Goal: Information Seeking & Learning: Find contact information

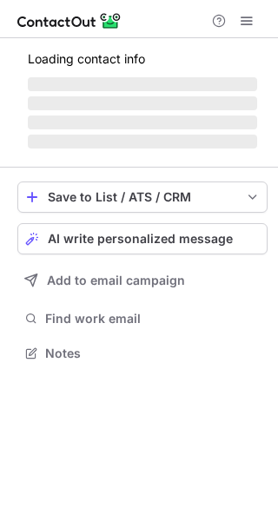
scroll to position [364, 278]
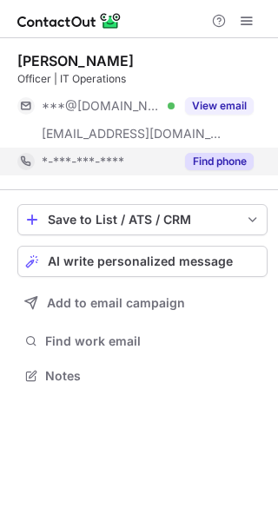
click at [201, 163] on button "Find phone" at bounding box center [219, 161] width 69 height 17
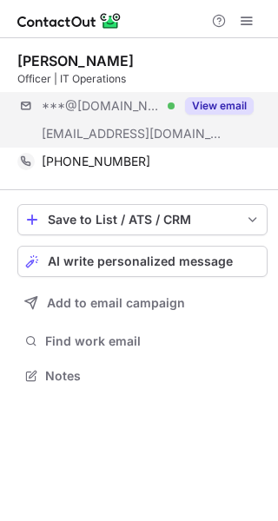
scroll to position [364, 278]
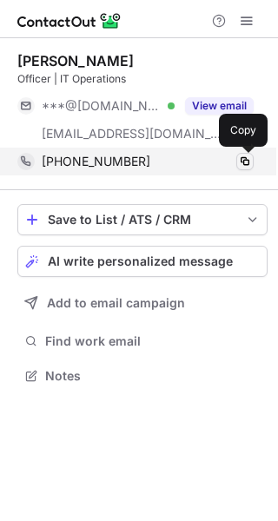
click at [246, 158] on span at bounding box center [245, 161] width 14 height 14
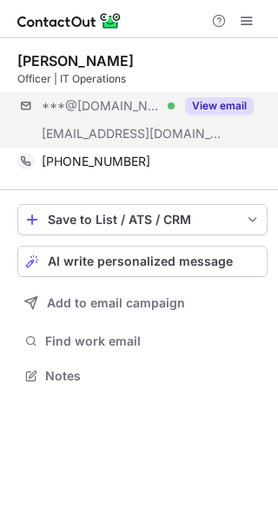
scroll to position [364, 278]
click at [221, 105] on button "View email" at bounding box center [219, 105] width 69 height 17
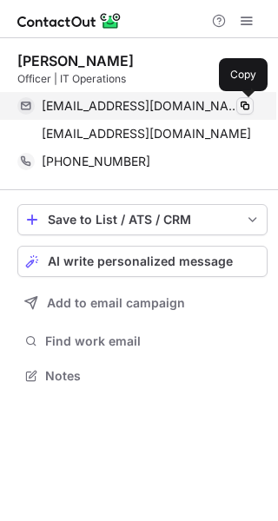
click at [244, 101] on span at bounding box center [245, 106] width 14 height 14
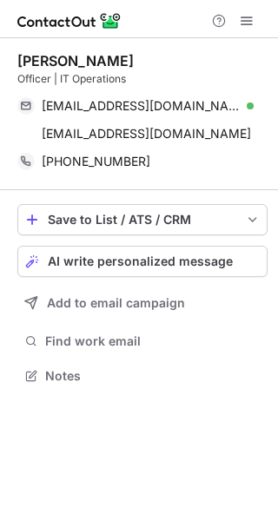
scroll to position [364, 278]
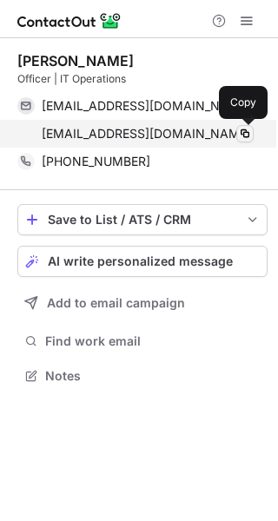
click at [247, 135] on span at bounding box center [245, 134] width 14 height 14
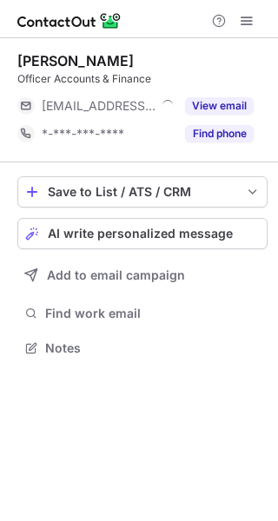
scroll to position [336, 278]
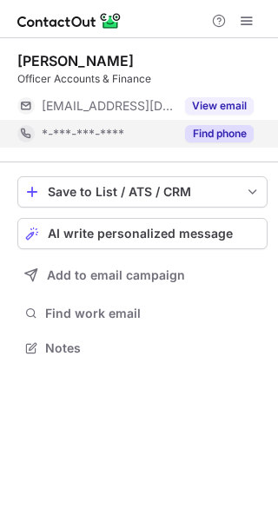
click at [247, 131] on button "Find phone" at bounding box center [219, 133] width 69 height 17
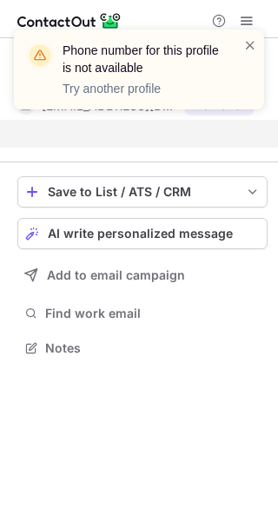
scroll to position [308, 278]
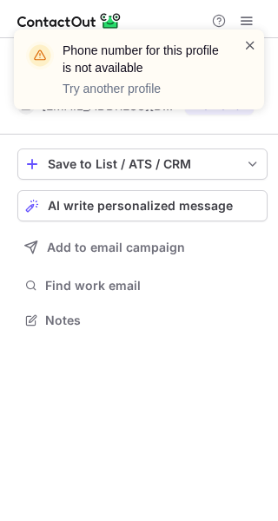
click at [246, 43] on span at bounding box center [250, 44] width 14 height 17
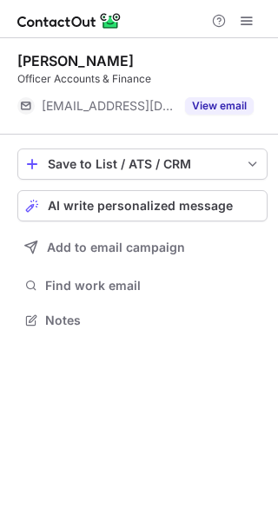
click at [234, 107] on button "View email" at bounding box center [219, 105] width 69 height 17
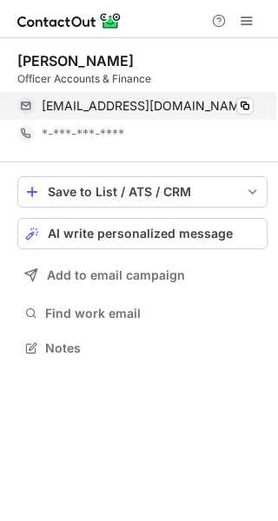
scroll to position [336, 278]
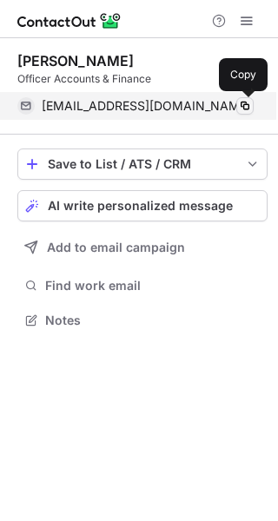
click at [243, 102] on span at bounding box center [245, 106] width 14 height 14
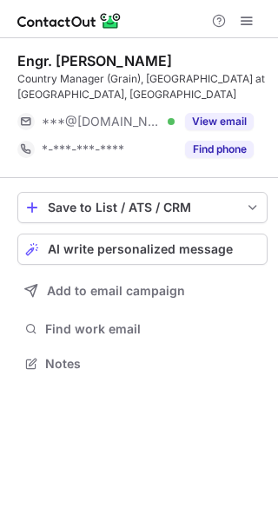
scroll to position [336, 278]
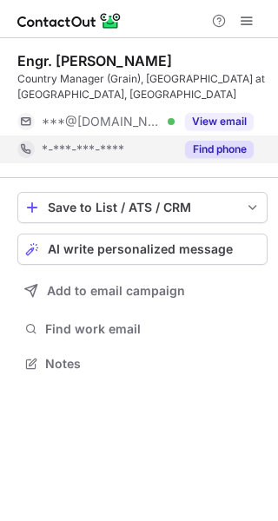
click at [217, 141] on button "Find phone" at bounding box center [219, 149] width 69 height 17
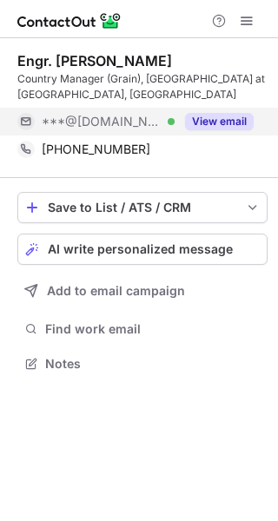
scroll to position [336, 278]
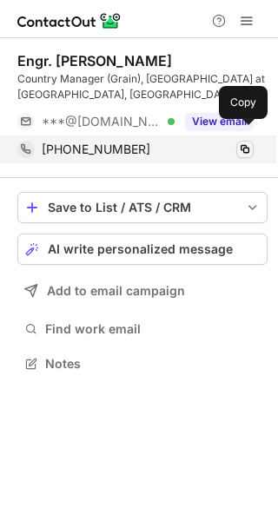
click at [245, 142] on span at bounding box center [245, 149] width 14 height 14
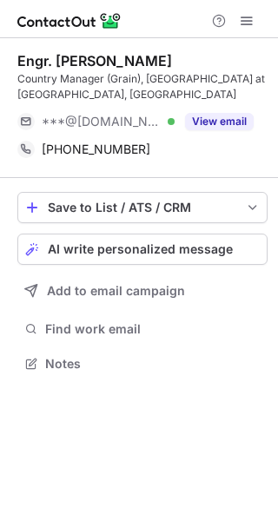
scroll to position [336, 278]
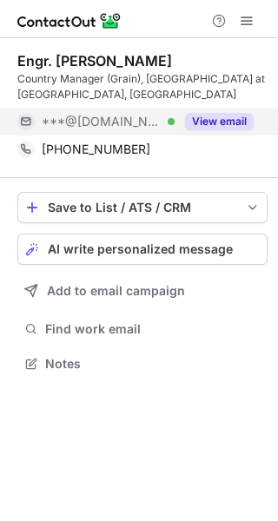
click at [218, 113] on button "View email" at bounding box center [219, 121] width 69 height 17
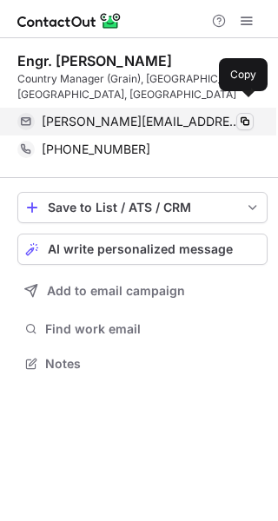
click at [243, 115] on span at bounding box center [245, 122] width 14 height 14
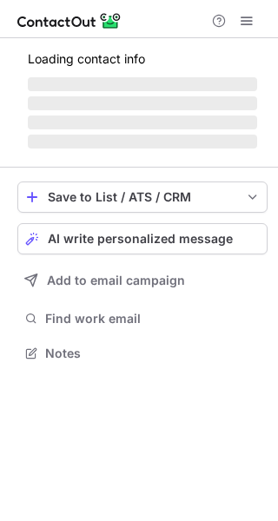
scroll to position [351, 278]
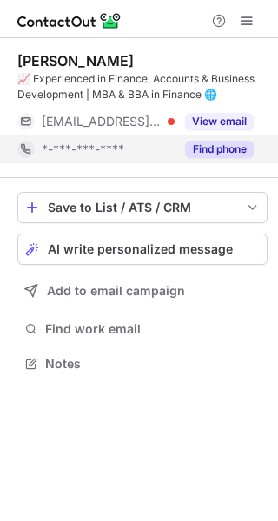
click at [220, 155] on button "Find phone" at bounding box center [219, 149] width 69 height 17
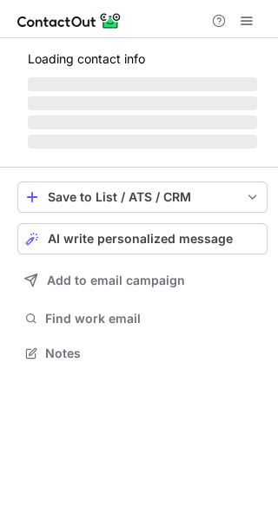
scroll to position [336, 278]
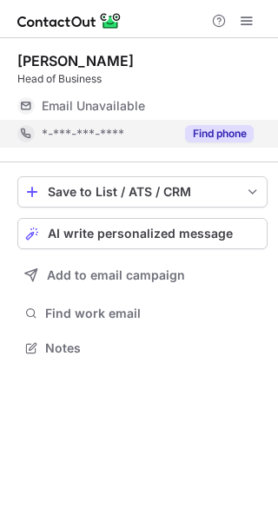
click at [230, 131] on button "Find phone" at bounding box center [219, 133] width 69 height 17
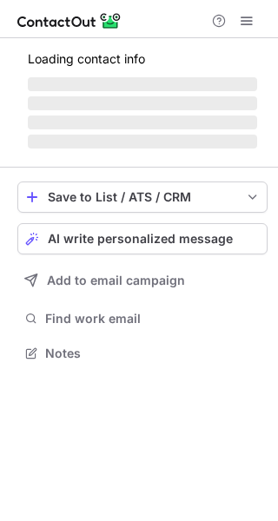
scroll to position [336, 278]
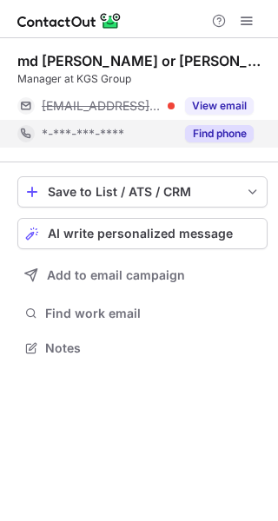
click at [214, 120] on div "Find phone" at bounding box center [213, 134] width 79 height 28
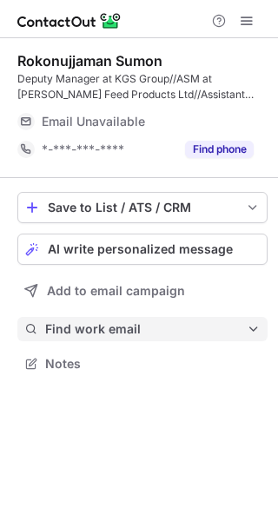
scroll to position [351, 278]
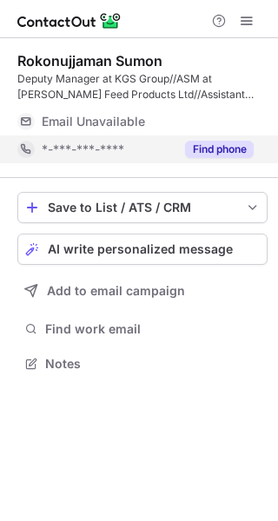
click at [196, 147] on button "Find phone" at bounding box center [219, 149] width 69 height 17
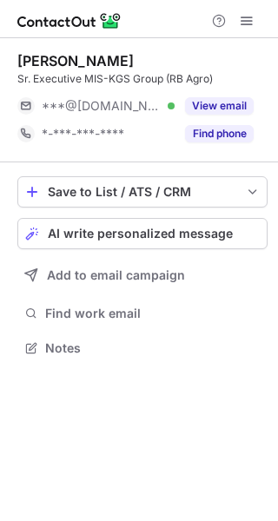
scroll to position [336, 278]
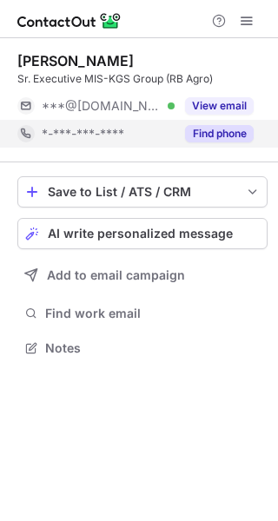
click at [233, 144] on div "Find phone" at bounding box center [213, 134] width 79 height 28
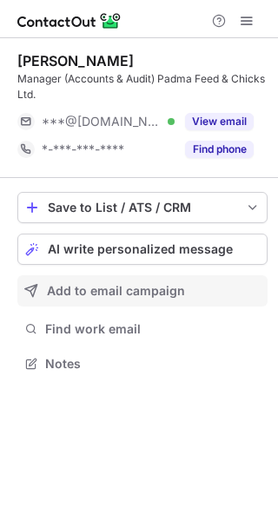
scroll to position [351, 278]
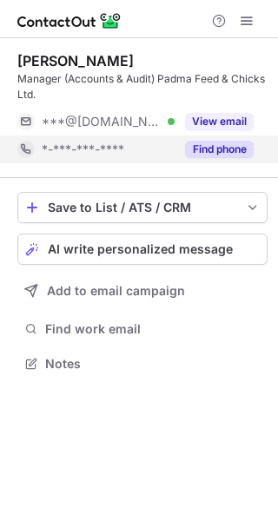
click at [221, 135] on div "Find phone" at bounding box center [213, 149] width 79 height 28
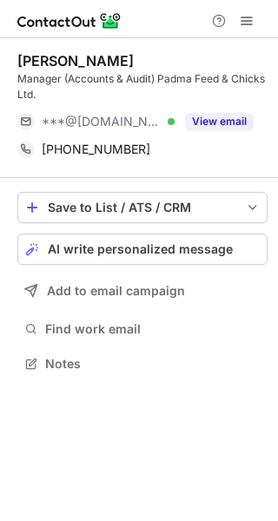
scroll to position [351, 278]
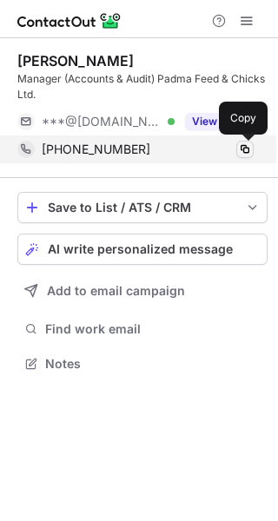
click at [249, 144] on span at bounding box center [245, 149] width 14 height 14
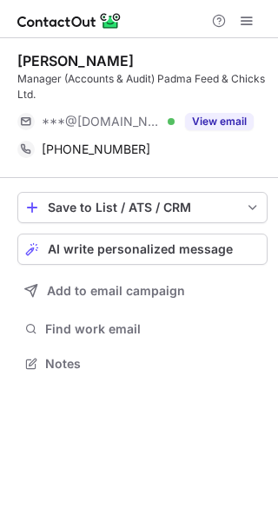
scroll to position [351, 278]
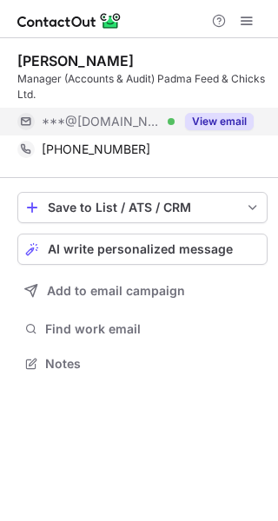
click at [211, 126] on button "View email" at bounding box center [219, 121] width 69 height 17
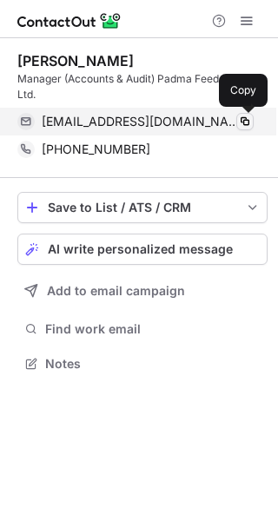
click at [246, 120] on span at bounding box center [245, 122] width 14 height 14
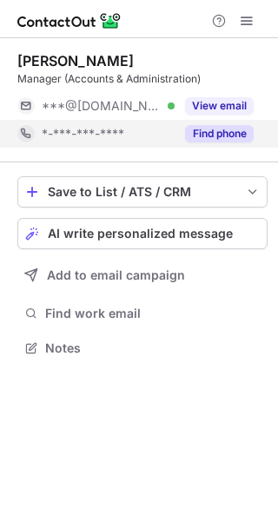
scroll to position [336, 278]
click at [211, 141] on button "Find phone" at bounding box center [219, 133] width 69 height 17
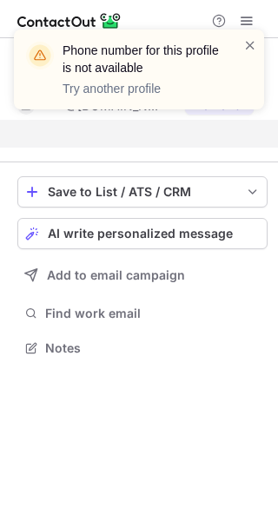
scroll to position [308, 278]
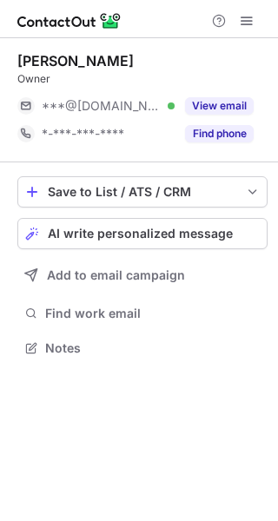
scroll to position [336, 278]
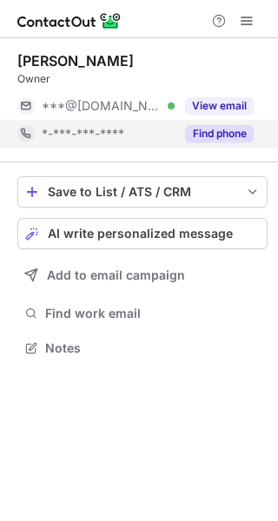
click at [192, 127] on button "Find phone" at bounding box center [219, 133] width 69 height 17
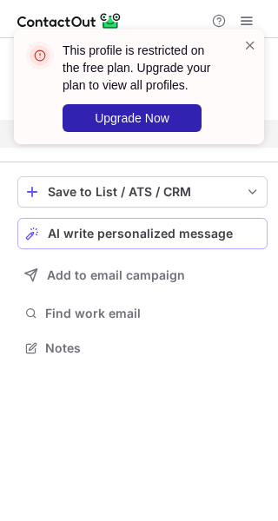
scroll to position [308, 278]
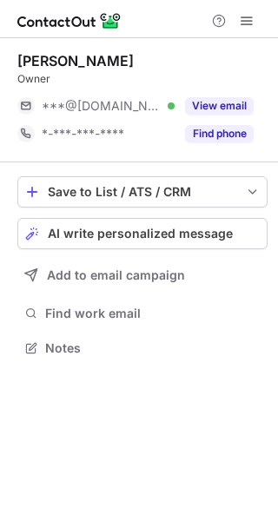
scroll to position [336, 278]
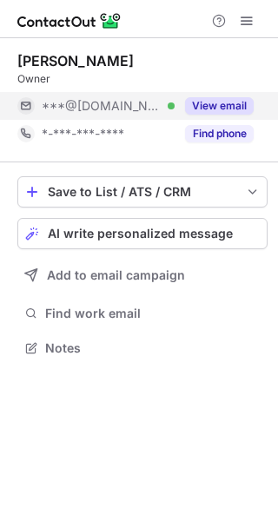
click at [215, 108] on button "View email" at bounding box center [219, 105] width 69 height 17
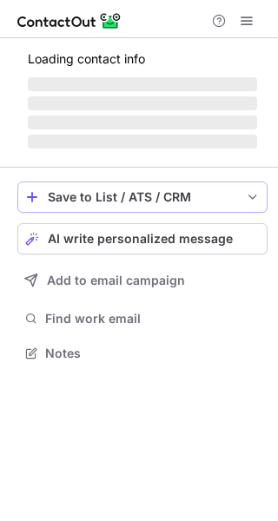
scroll to position [336, 278]
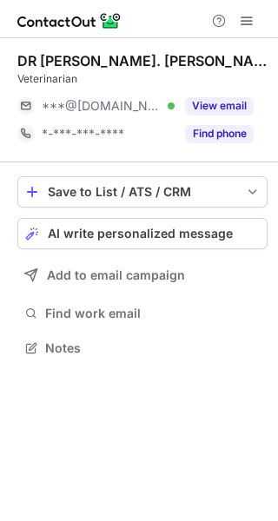
scroll to position [336, 278]
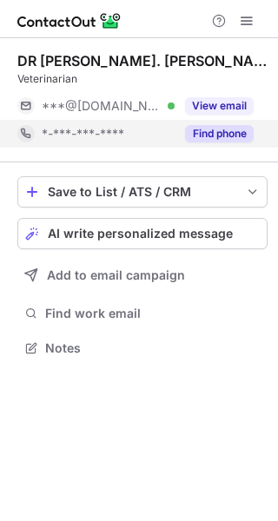
click at [213, 130] on button "Find phone" at bounding box center [219, 133] width 69 height 17
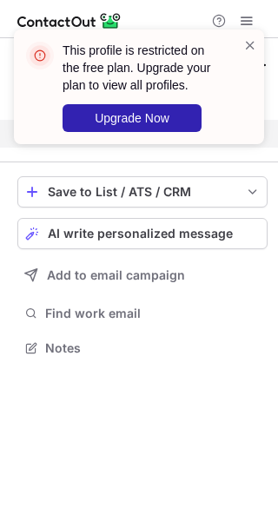
scroll to position [308, 278]
